Goal: Task Accomplishment & Management: Use online tool/utility

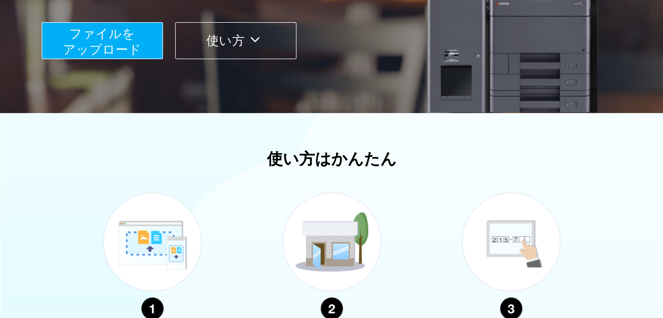
scroll to position [125, 0]
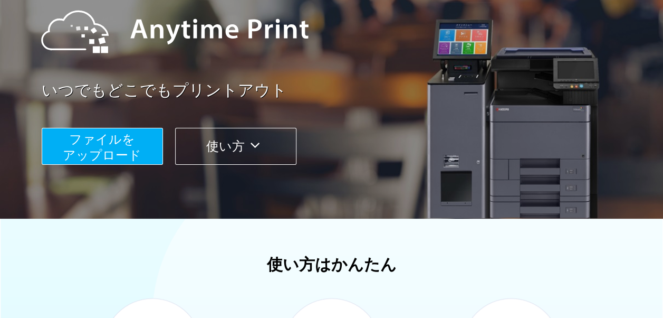
click at [119, 150] on span "ファイルを ​​アップロード" at bounding box center [102, 147] width 79 height 30
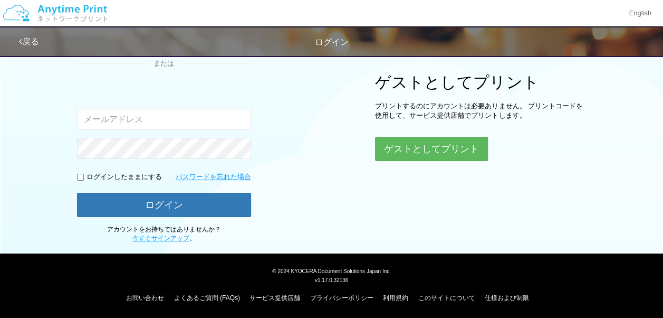
scroll to position [124, 0]
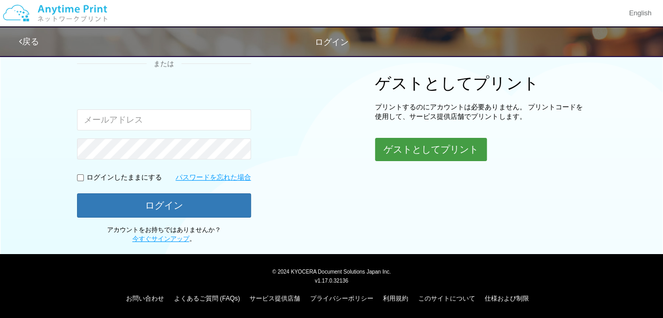
click at [451, 148] on button "ゲストとしてプリント" at bounding box center [431, 149] width 112 height 23
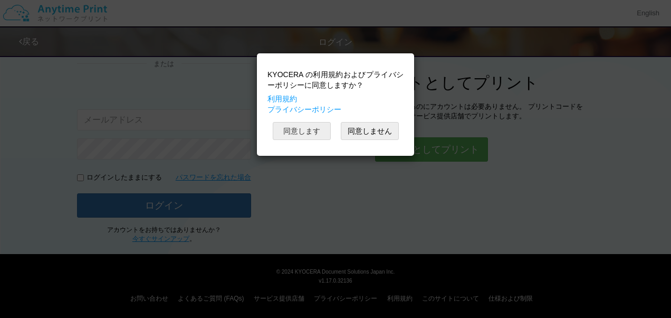
click at [309, 132] on button "同意します" at bounding box center [302, 131] width 58 height 18
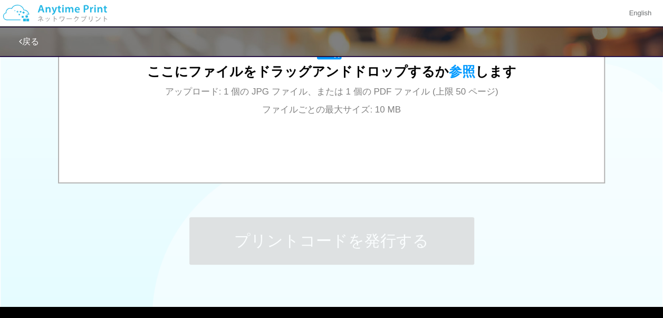
scroll to position [379, 0]
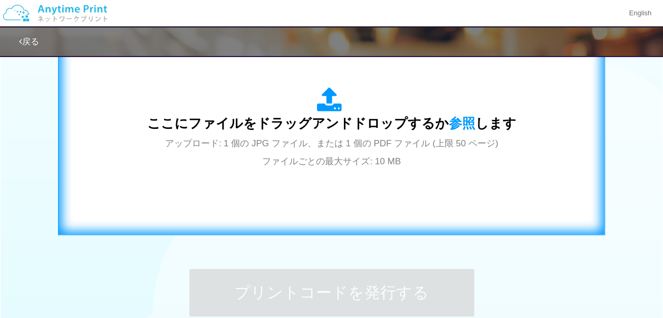
click at [325, 110] on icon at bounding box center [332, 100] width 30 height 26
click at [344, 125] on span "ここにファイルをドラッグアンドドロップするか 参照 します" at bounding box center [331, 123] width 369 height 15
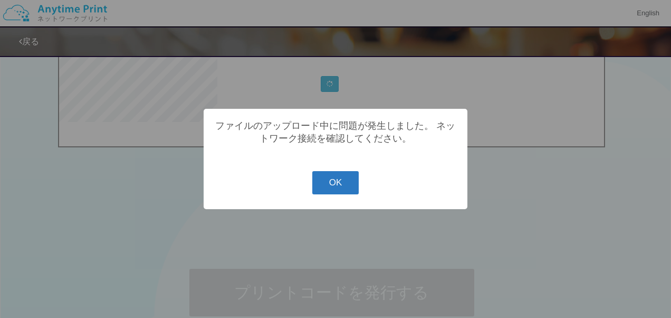
click at [343, 185] on button "OK" at bounding box center [335, 182] width 47 height 23
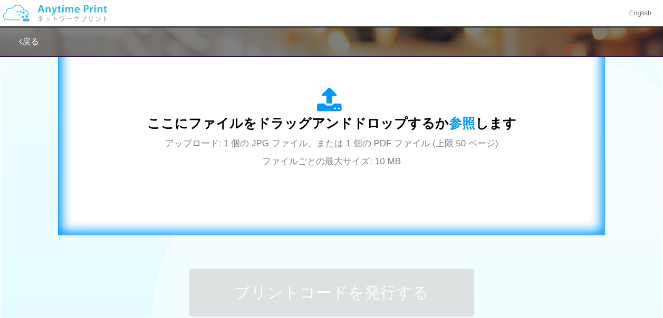
click at [339, 172] on div "ここにファイルをドラッグアンドドロップするか 参照 します アップロード: 1 個の JPG ファイル、または 1 個の PDF ファイル (上限 50 ペー…" at bounding box center [331, 128] width 525 height 191
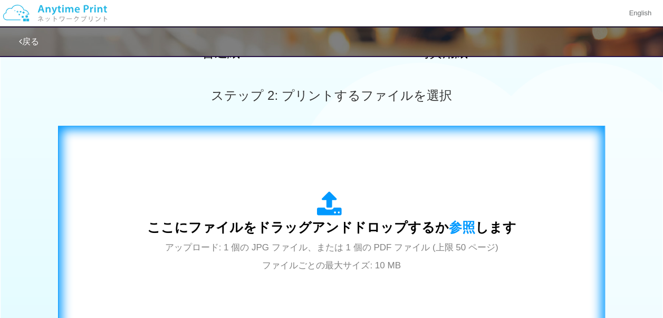
scroll to position [273, 0]
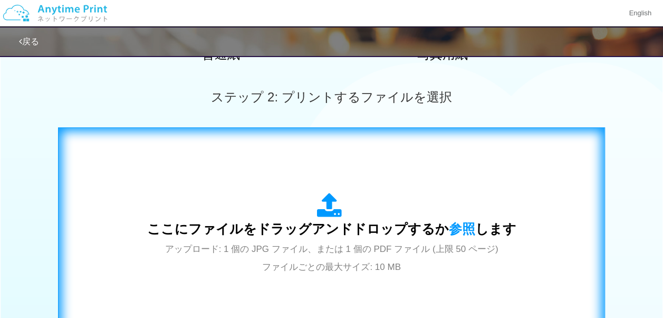
click at [298, 155] on div "ここにファイルをドラッグアンドドロップするか 参照 します アップロード: 1 個の JPG ファイル、または 1 個の PDF ファイル (上限 50 ペー…" at bounding box center [331, 233] width 525 height 191
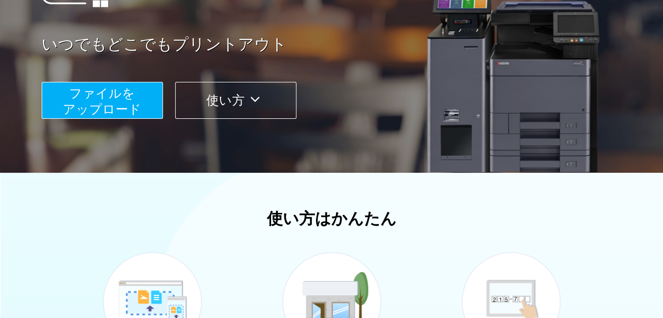
scroll to position [53, 0]
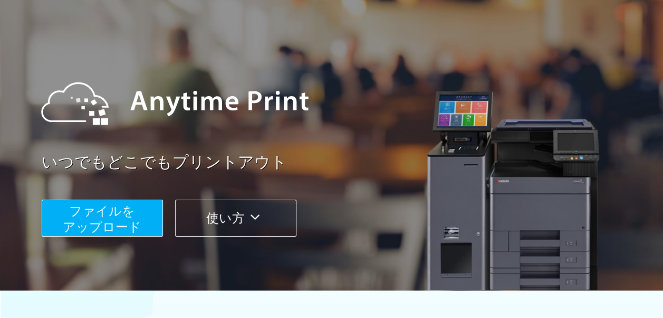
click at [54, 228] on button "ファイルを ​​アップロード" at bounding box center [102, 218] width 121 height 37
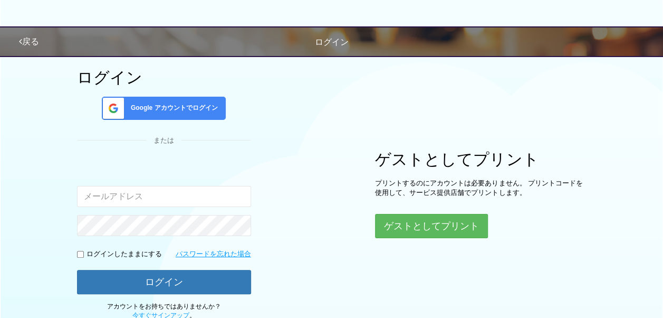
scroll to position [53, 0]
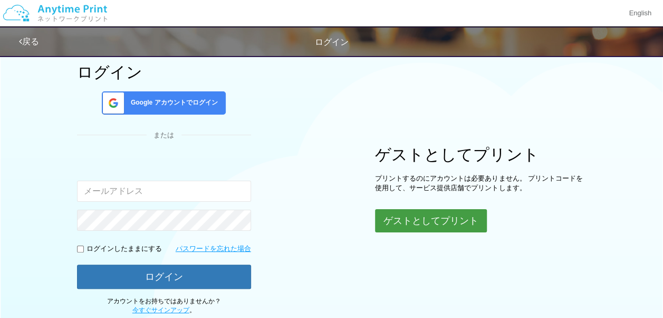
click at [445, 222] on button "ゲストとしてプリント" at bounding box center [431, 220] width 112 height 23
click at [420, 225] on button "ゲストとしてプリント" at bounding box center [431, 220] width 112 height 23
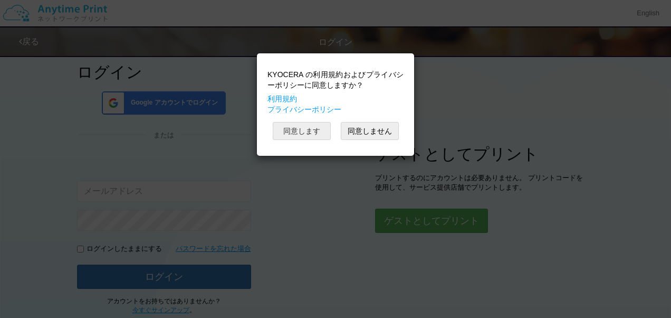
click at [309, 133] on button "同意します" at bounding box center [302, 131] width 58 height 18
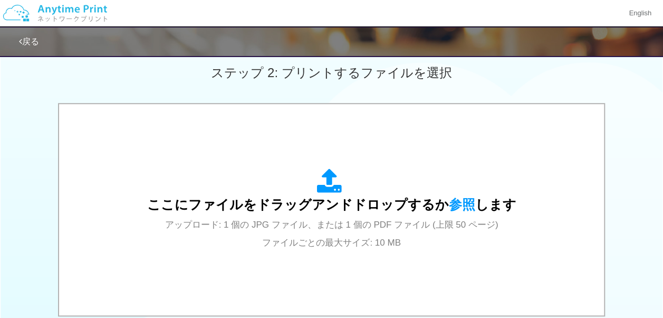
scroll to position [369, 0]
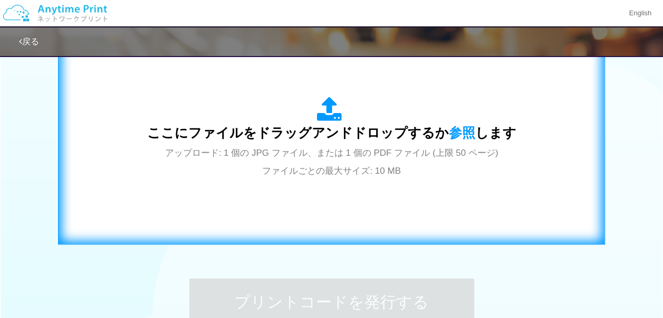
click at [302, 105] on div "ここにファイルをドラッグアンドドロップするか 参照 します アップロード: 1 個の JPG ファイル、または 1 個の PDF ファイル (上限 50 ペー…" at bounding box center [331, 138] width 369 height 82
click at [297, 158] on span "アップロード: 1 個の JPG ファイル、または 1 個の PDF ファイル (上限 50 ページ) ファイルごとの最大サイズ: 10 MB" at bounding box center [332, 162] width 334 height 28
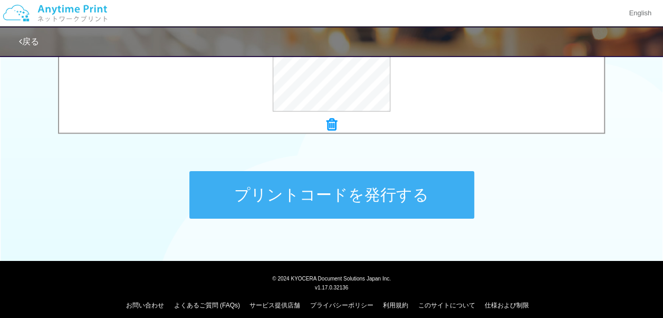
scroll to position [485, 0]
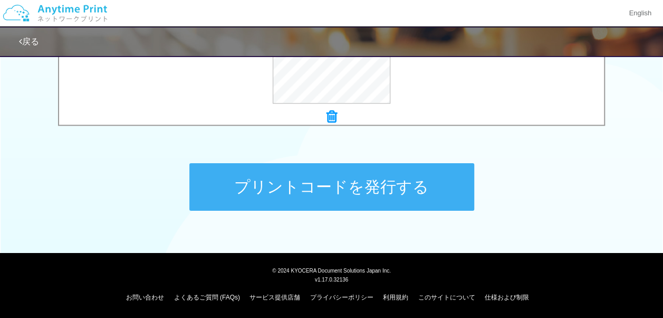
click at [357, 196] on button "プリントコードを発行する" at bounding box center [331, 187] width 285 height 48
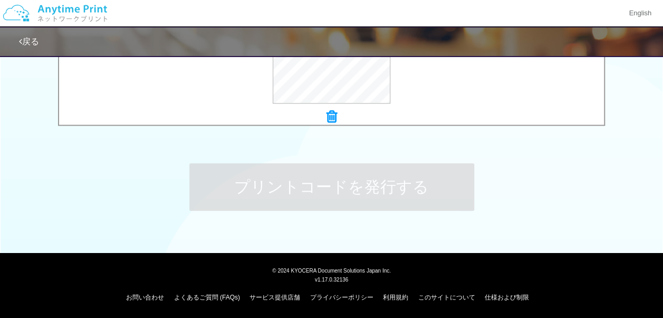
scroll to position [0, 0]
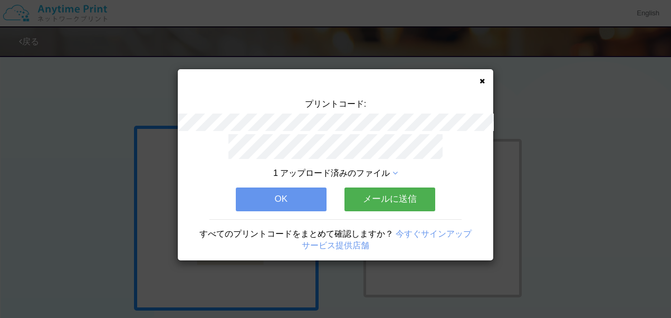
click at [298, 189] on button "OK" at bounding box center [281, 198] width 91 height 23
